Goal: Find contact information

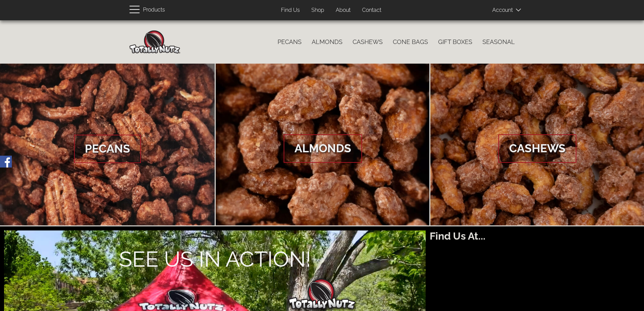
click at [16, 7] on header "Products User account menu Account Log In Sign Up Top Menu (Pages) Find Us Shop…" at bounding box center [322, 10] width 644 height 20
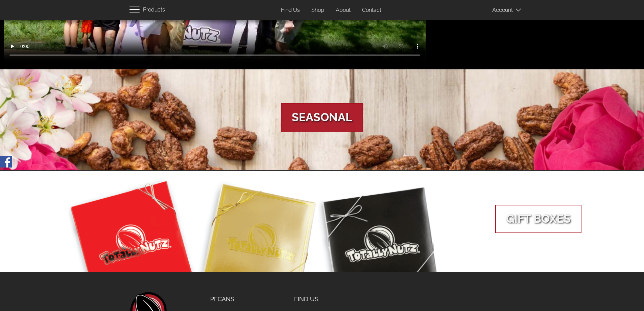
scroll to position [497, 0]
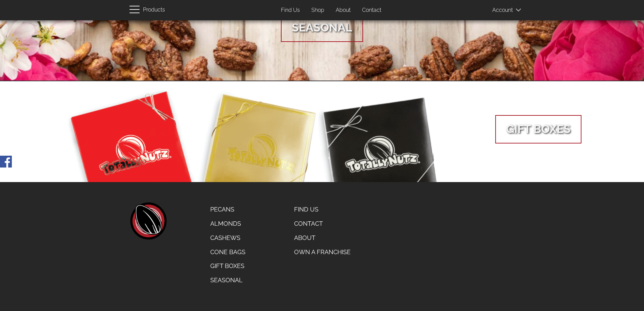
click at [307, 224] on link "Contact" at bounding box center [322, 223] width 67 height 14
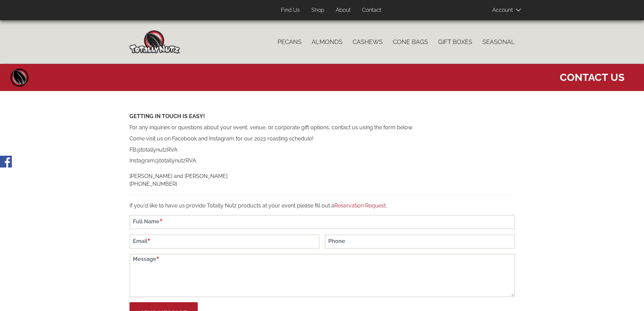
click at [603, 75] on span "Contact Us" at bounding box center [592, 75] width 65 height 17
click at [363, 201] on div "GETTING IN TOUCH IS EASY! For any inquiries or questions about your event, venu…" at bounding box center [323, 161] width 386 height 97
click at [363, 205] on link "Reservation Request" at bounding box center [360, 205] width 51 height 6
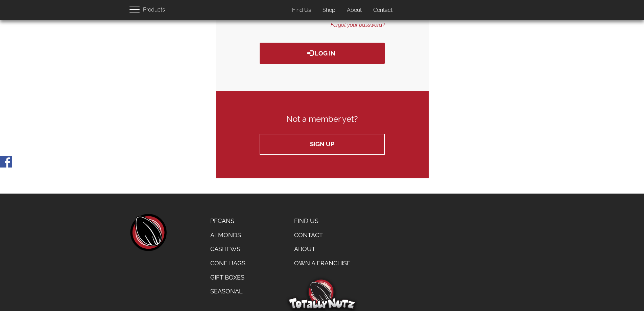
scroll to position [159, 0]
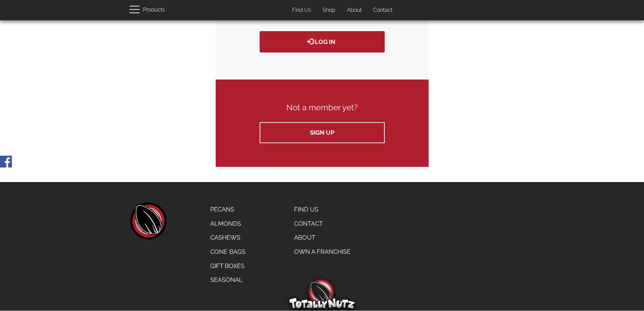
click at [307, 223] on link "Contact" at bounding box center [322, 223] width 67 height 14
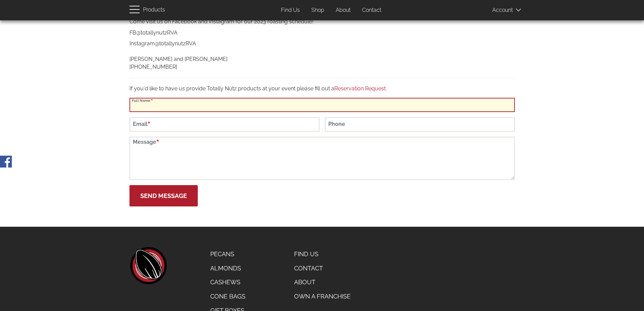
scroll to position [60, 0]
